Goal: Information Seeking & Learning: Learn about a topic

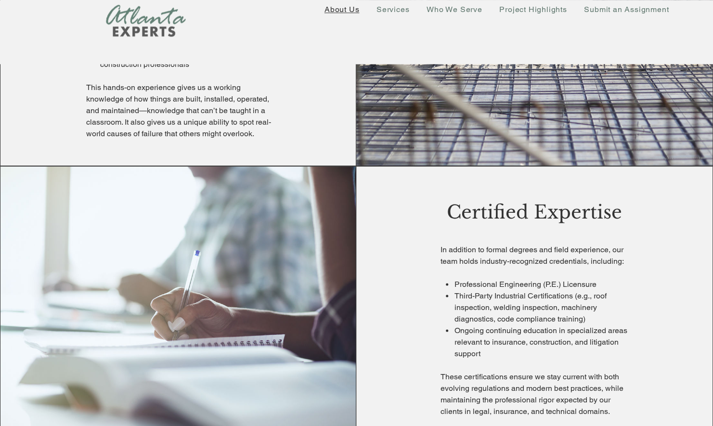
scroll to position [612, 0]
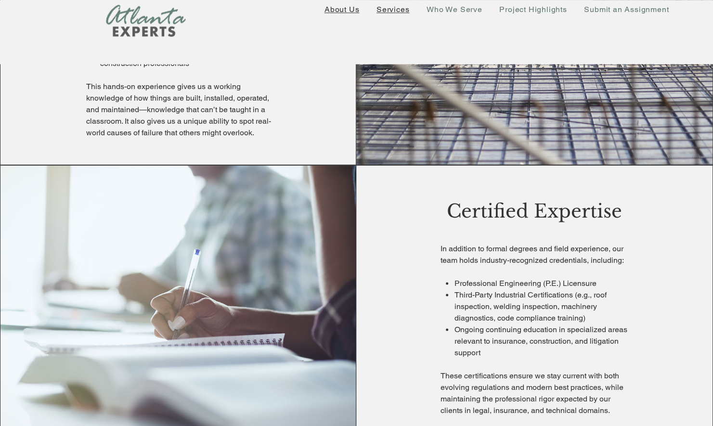
click at [390, 13] on link "Services" at bounding box center [393, 9] width 46 height 19
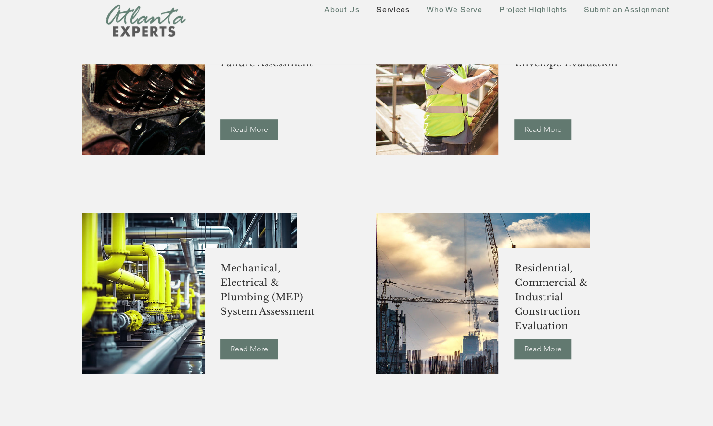
scroll to position [182, 0]
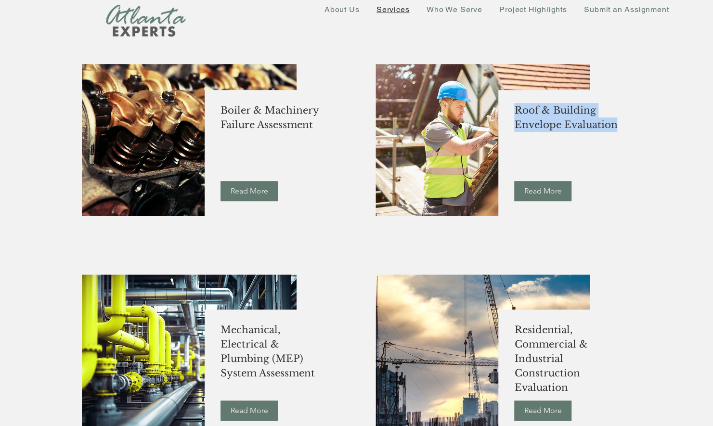
drag, startPoint x: 614, startPoint y: 123, endPoint x: 502, endPoint y: 113, distance: 112.3
click at [502, 113] on div "Roof & Building Envelope Evaluation Read More" at bounding box center [565, 155] width 132 height 130
copy div "Roof & Building Envelope Evaluation"
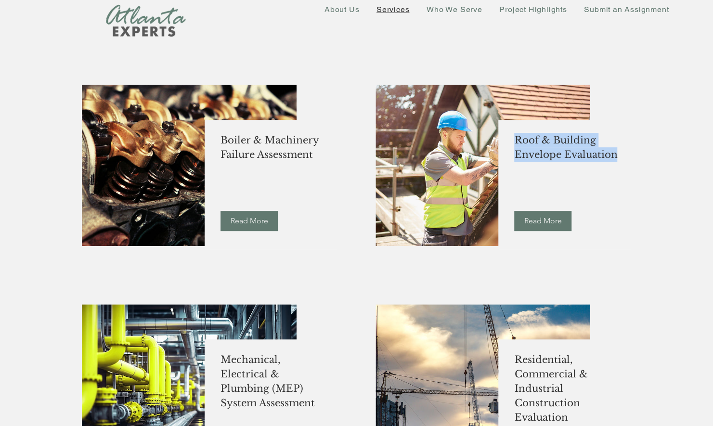
scroll to position [0, 0]
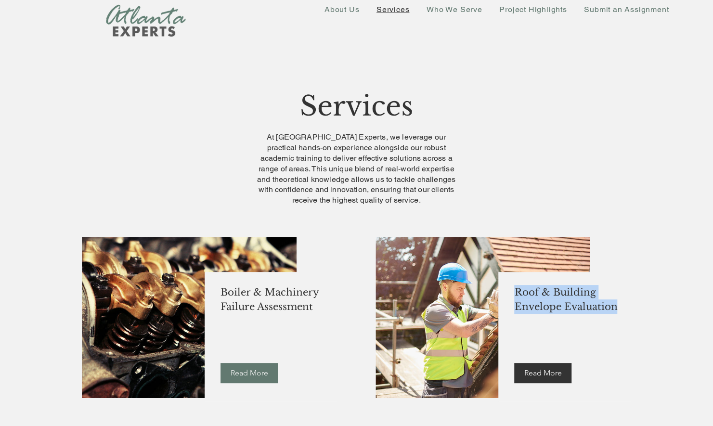
click at [536, 370] on span "Read More" at bounding box center [544, 373] width 38 height 11
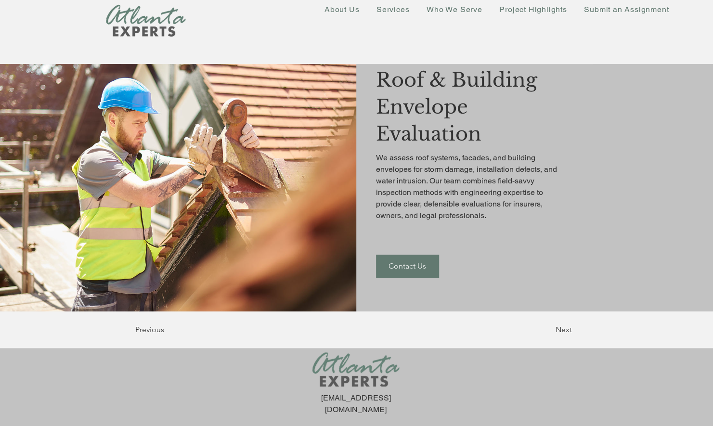
scroll to position [31, 0]
